Goal: Navigation & Orientation: Go to known website

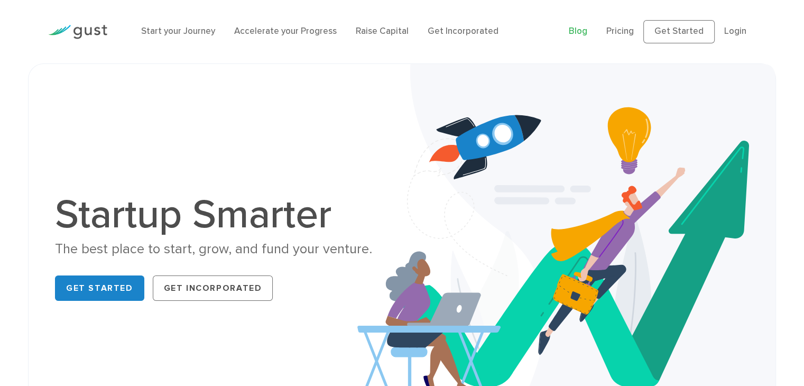
click at [575, 33] on link "Blog" at bounding box center [578, 31] width 19 height 11
click at [584, 32] on link "Blog" at bounding box center [578, 31] width 19 height 11
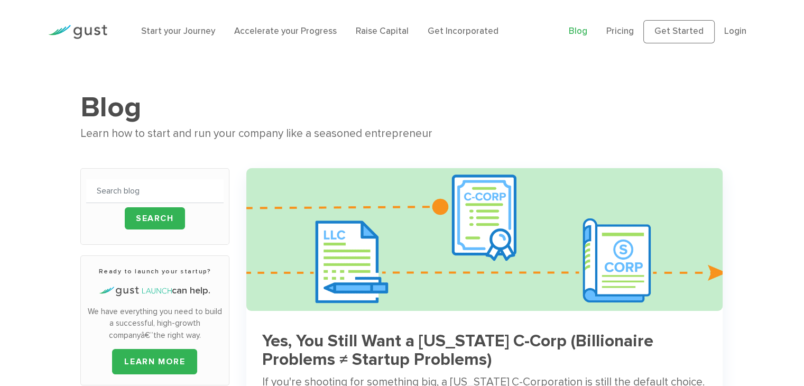
click at [575, 33] on link "Blog" at bounding box center [578, 31] width 19 height 11
click at [729, 33] on link "Login" at bounding box center [735, 31] width 22 height 11
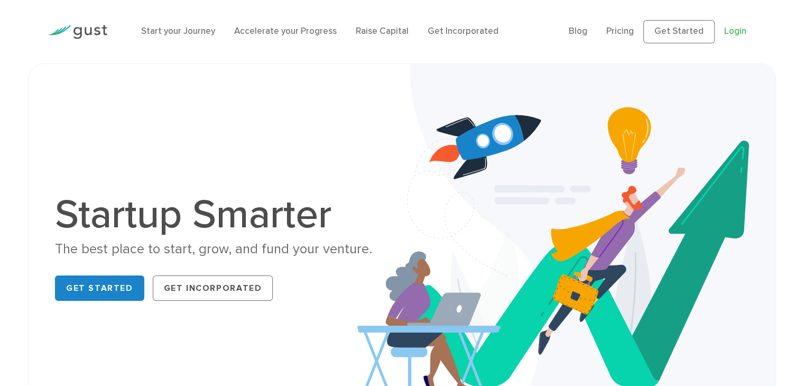
click at [732, 26] on link "Login" at bounding box center [735, 31] width 22 height 11
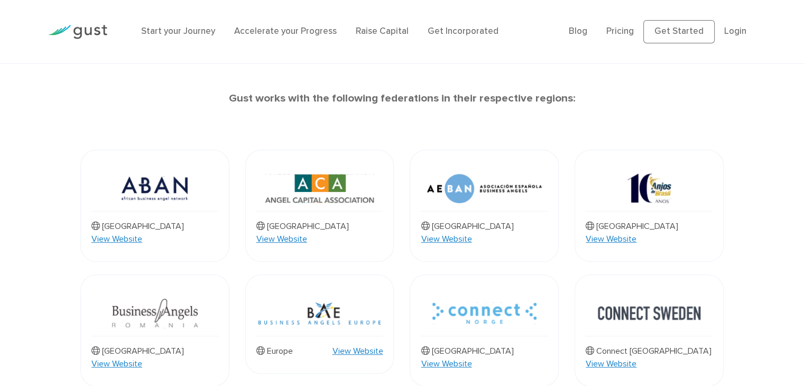
scroll to position [382, 0]
click at [142, 234] on link "View Website" at bounding box center [116, 240] width 51 height 13
